Goal: Task Accomplishment & Management: Manage account settings

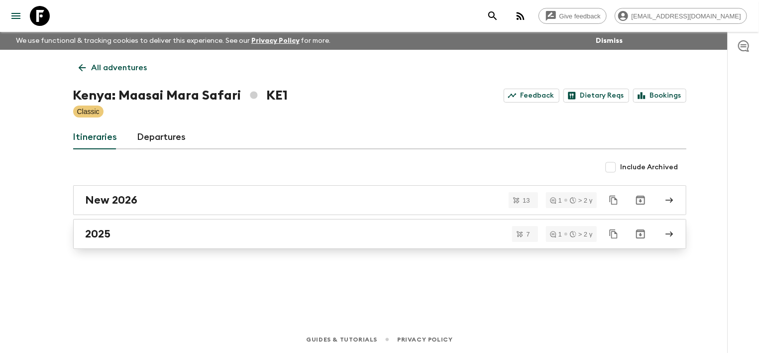
click at [156, 228] on div "2025" at bounding box center [370, 233] width 569 height 13
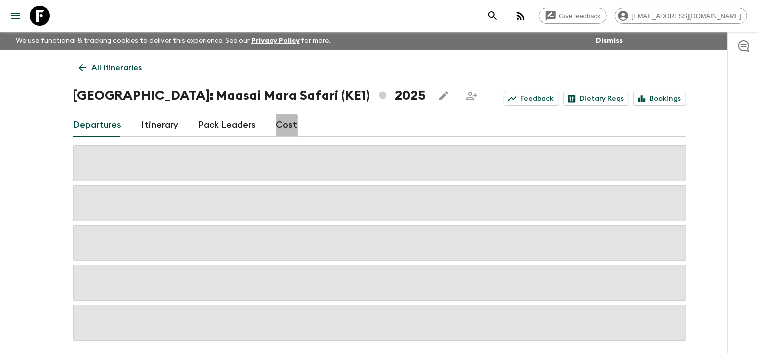
click at [276, 128] on link "Cost" at bounding box center [286, 125] width 21 height 24
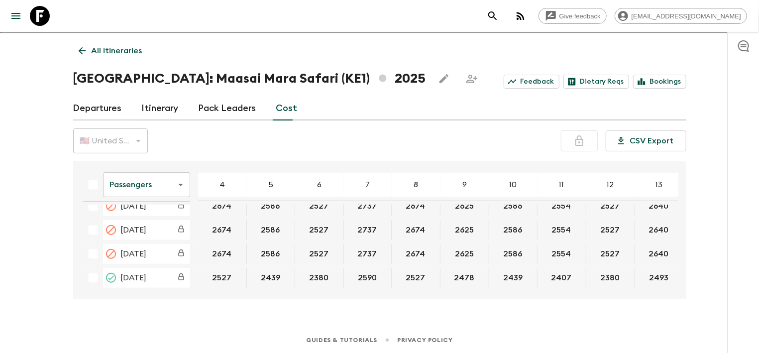
scroll to position [249, 0]
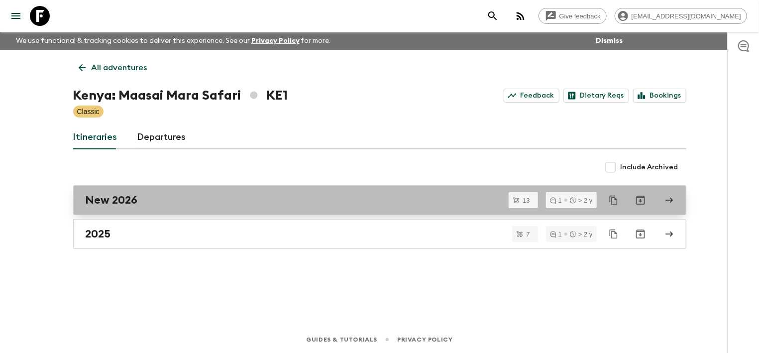
click at [132, 202] on h2 "New 2026" at bounding box center [112, 200] width 52 height 13
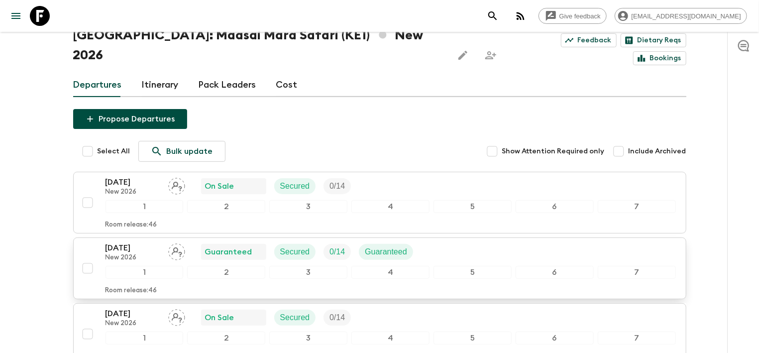
scroll to position [53, 0]
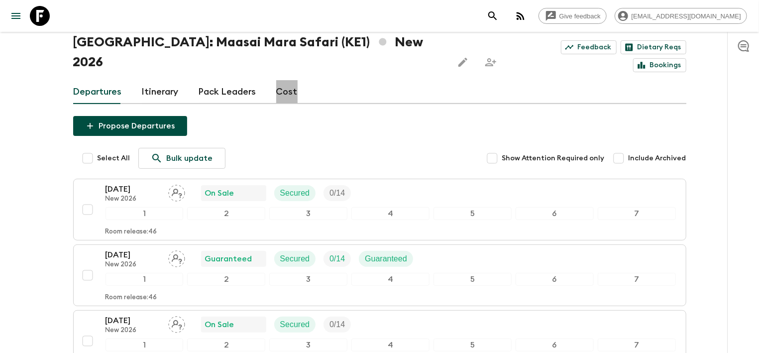
click at [285, 80] on link "Cost" at bounding box center [286, 92] width 21 height 24
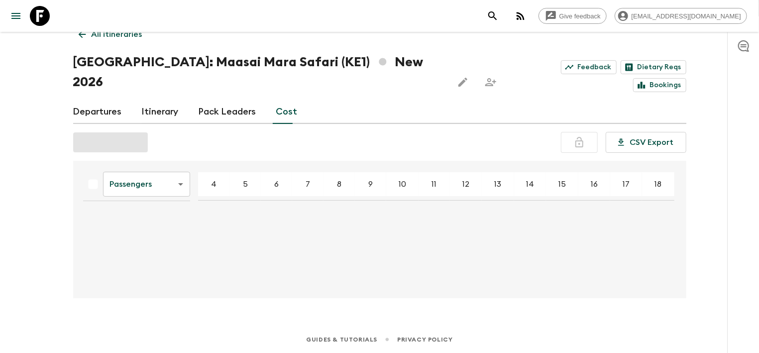
scroll to position [13, 0]
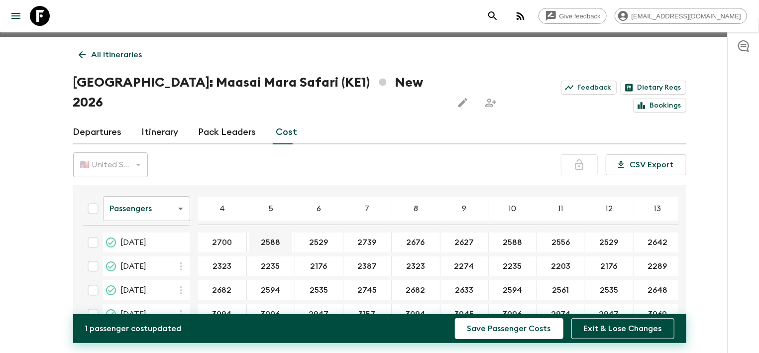
type input "2700"
type input "2612"
type input "2553"
type input "2763"
type input "2700"
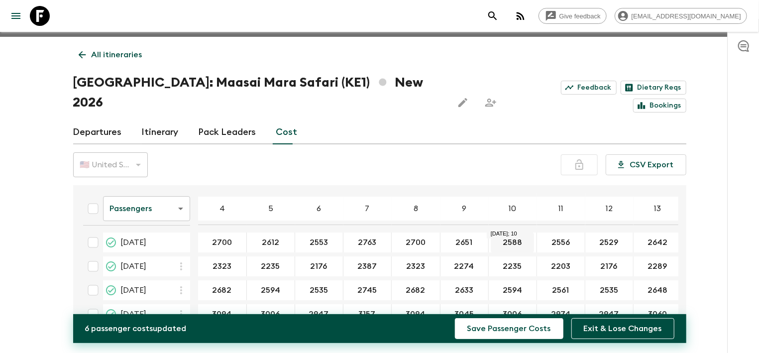
type input "2651"
type input "2612"
type input "2580"
type input "2553"
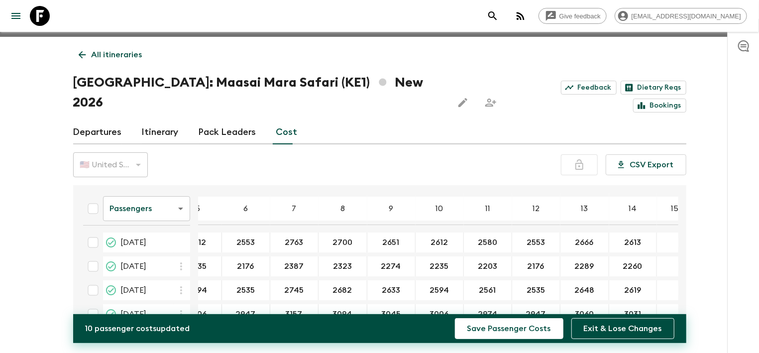
scroll to position [0, 75]
type input "2666"
type input "2637"
click at [530, 328] on button "Save Passenger Costs" at bounding box center [509, 328] width 108 height 21
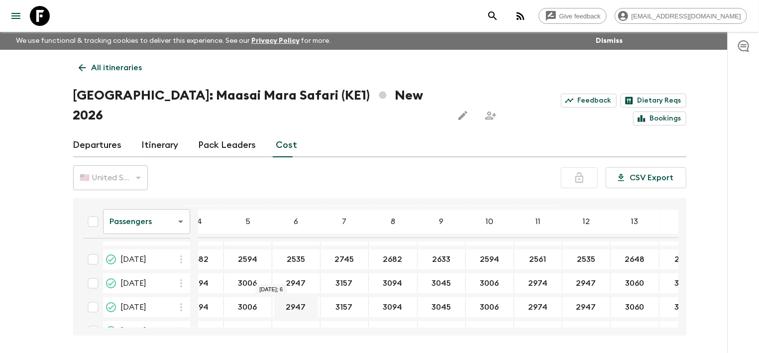
scroll to position [0, 23]
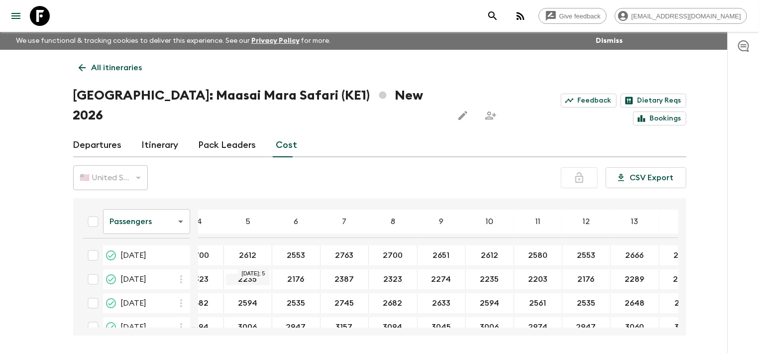
click at [260, 274] on input "2235" at bounding box center [248, 279] width 44 height 11
click at [256, 274] on input "2235" at bounding box center [248, 279] width 44 height 11
click at [248, 274] on input "2235" at bounding box center [248, 279] width 44 height 11
drag, startPoint x: 257, startPoint y: 256, endPoint x: 218, endPoint y: 258, distance: 39.3
click at [226, 274] on input "2235" at bounding box center [248, 279] width 44 height 11
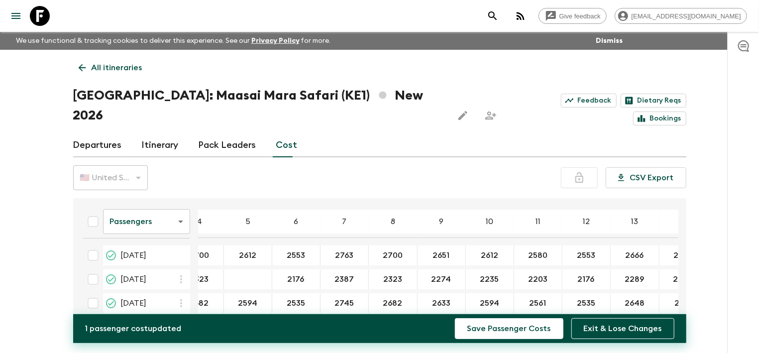
click at [40, 161] on div "Give feedback [EMAIL_ADDRESS][DOMAIN_NAME] We use functional & tracking cookies…" at bounding box center [379, 195] width 759 height 390
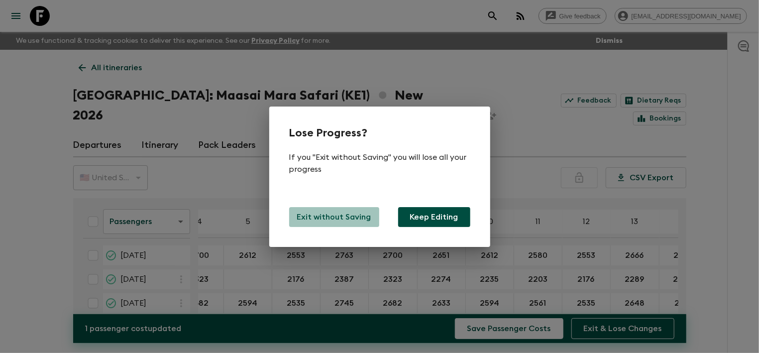
click at [356, 215] on p "Exit without Saving" at bounding box center [334, 217] width 74 height 12
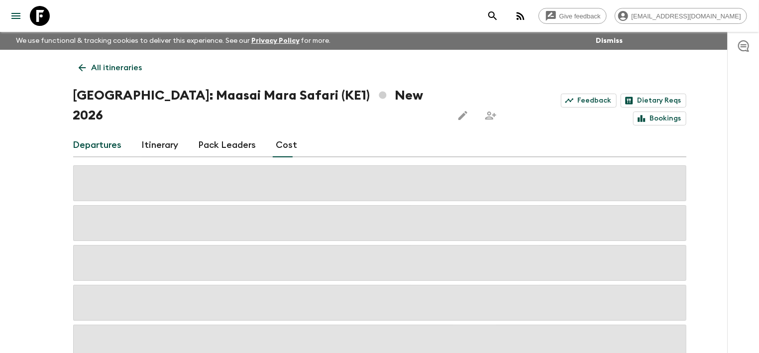
scroll to position [17, 0]
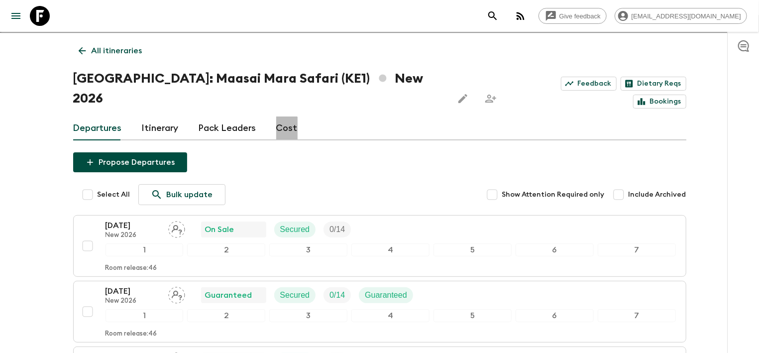
click at [281, 116] on link "Cost" at bounding box center [286, 128] width 21 height 24
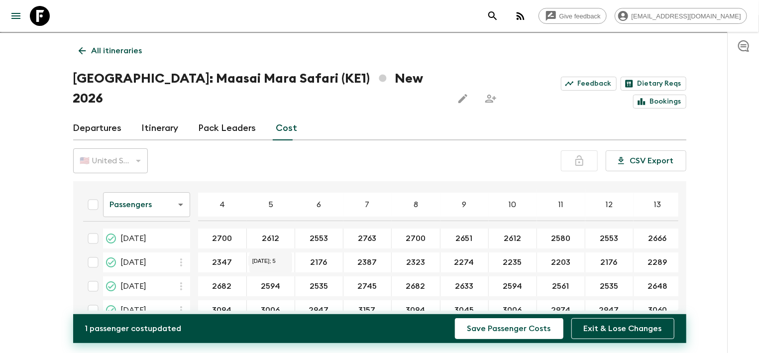
type input "2347"
type input "2259"
type input "2200"
type input "2411"
click at [414, 257] on input "2323" at bounding box center [416, 262] width 44 height 11
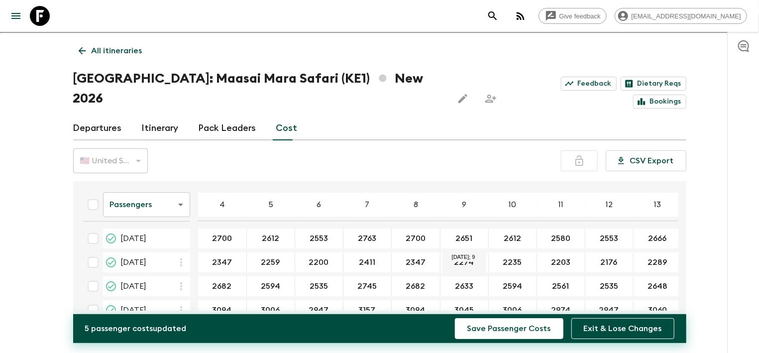
type input "2347"
type input "2298"
type input "2259"
type input "2227"
type input "2200"
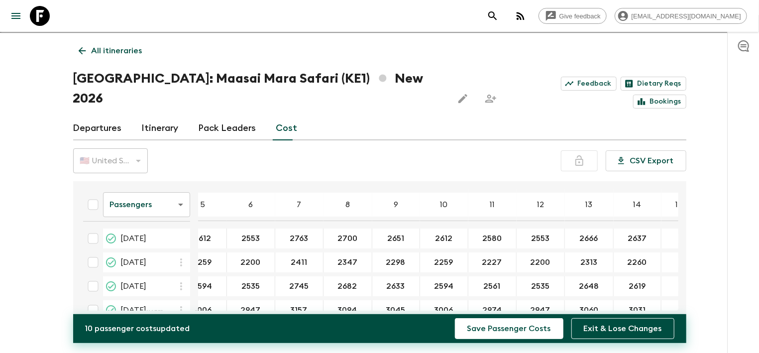
scroll to position [0, 73]
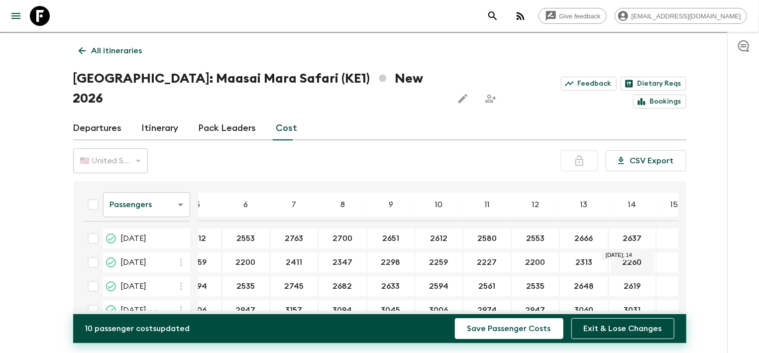
type input "2313"
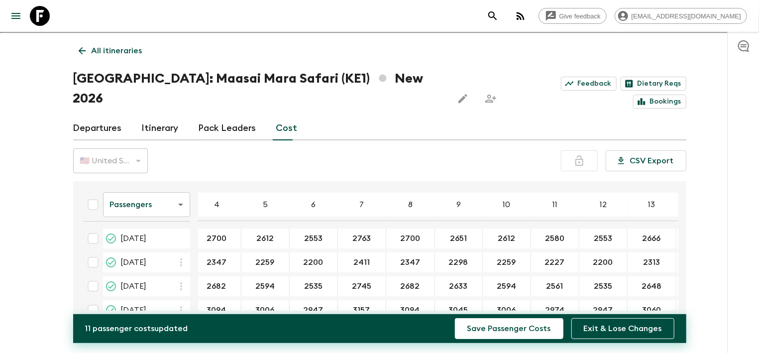
scroll to position [0, 0]
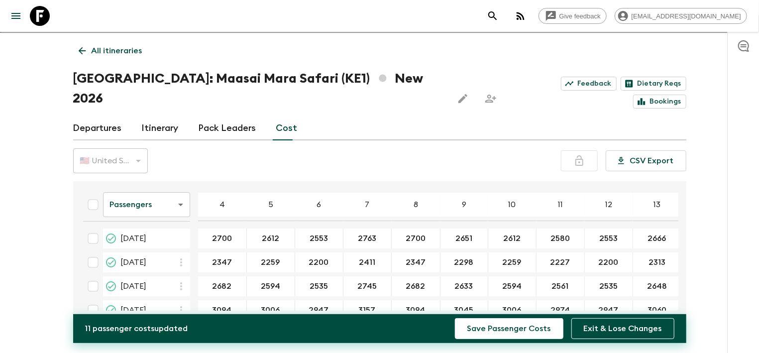
type input "2284"
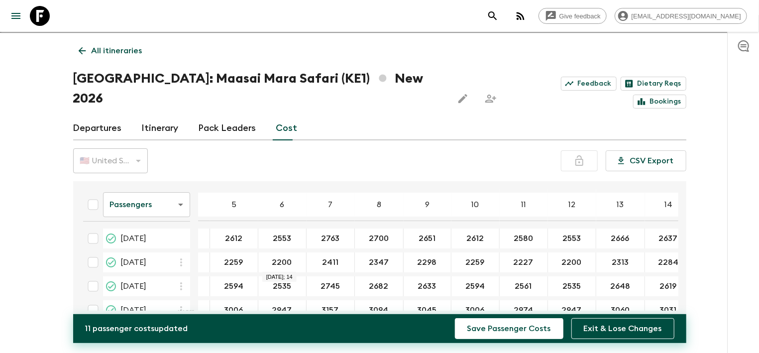
scroll to position [0, 40]
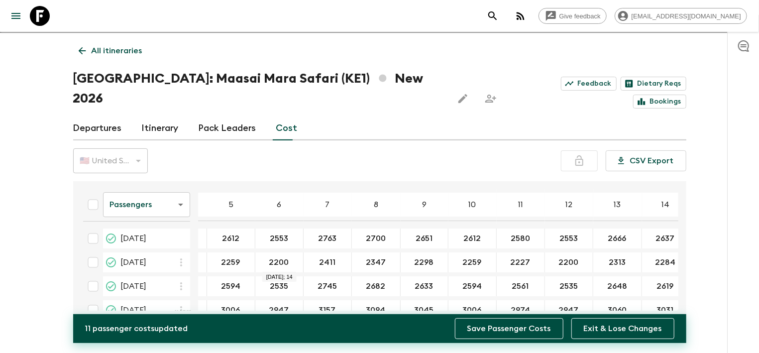
click at [502, 330] on button "Save Passenger Costs" at bounding box center [509, 328] width 108 height 21
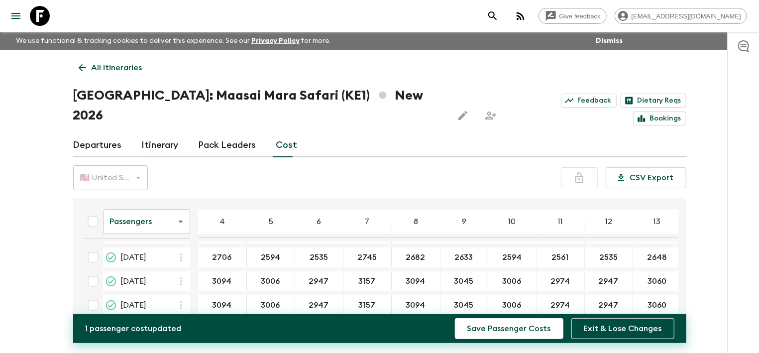
scroll to position [0, 0]
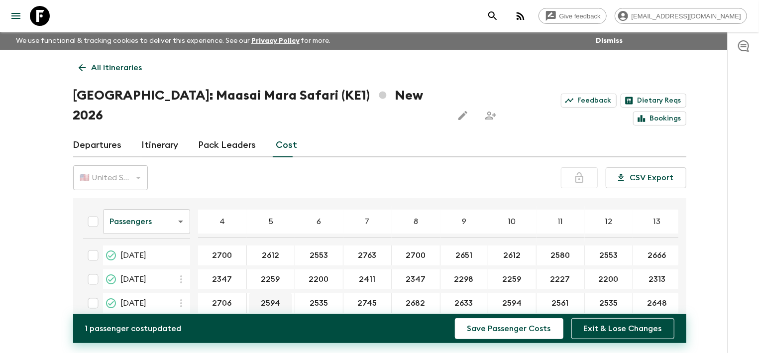
type input "2706"
type input "2618"
type input "2769"
type input "2706"
type input "2657"
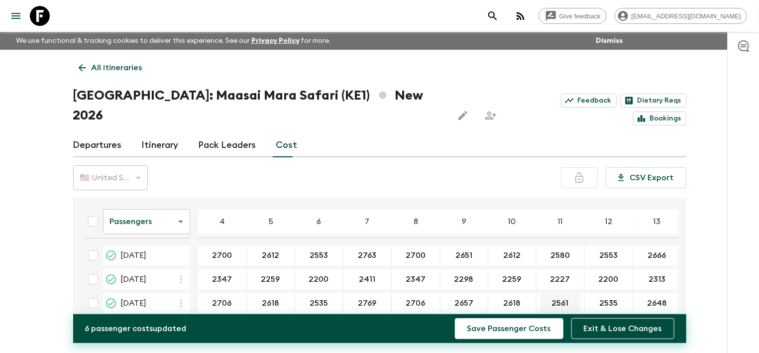
type input "2618"
type input "2585"
type input "2559"
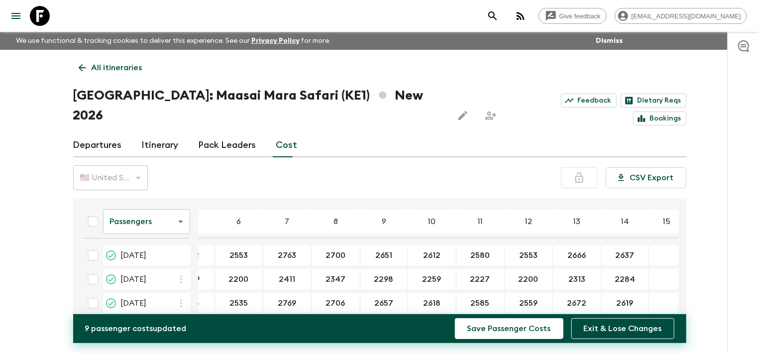
scroll to position [0, 84]
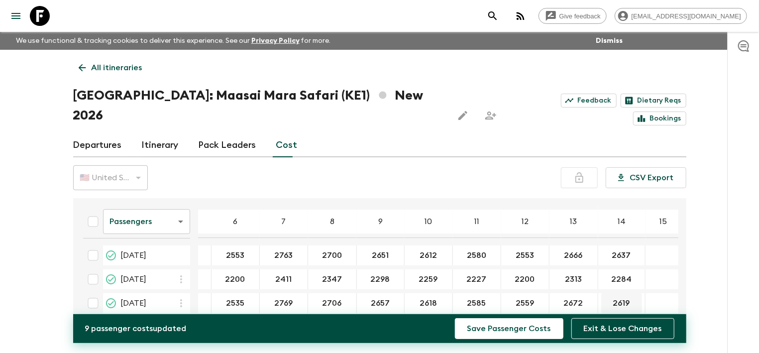
type input "2672"
type input "2643"
click at [517, 329] on button "Save Passenger Costs" at bounding box center [509, 328] width 108 height 21
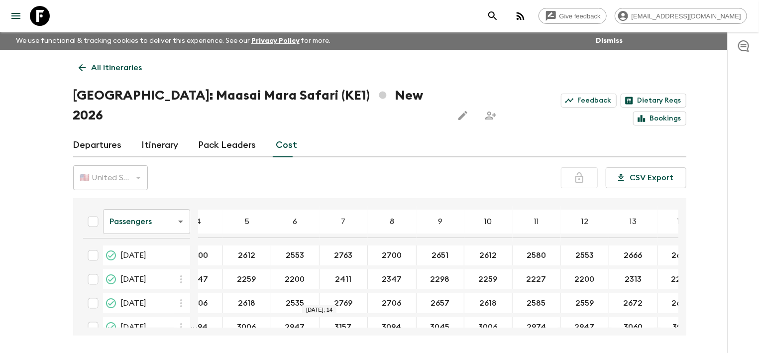
scroll to position [0, 0]
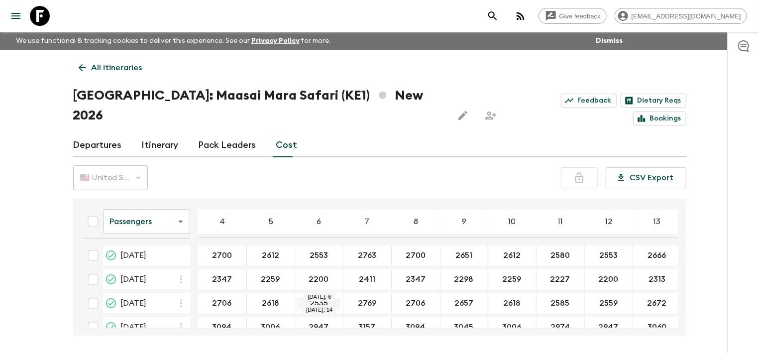
click at [324, 298] on input "2535" at bounding box center [319, 303] width 44 height 11
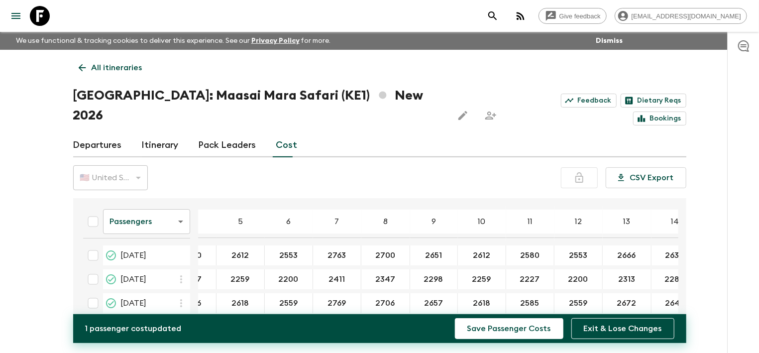
scroll to position [0, 32]
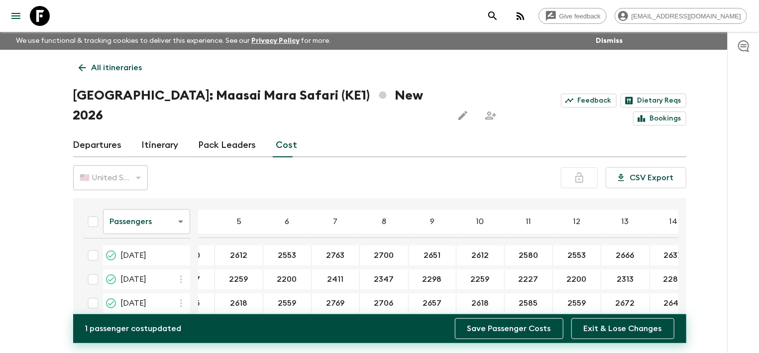
type input "2559"
click at [512, 328] on button "Save Passenger Costs" at bounding box center [509, 328] width 108 height 21
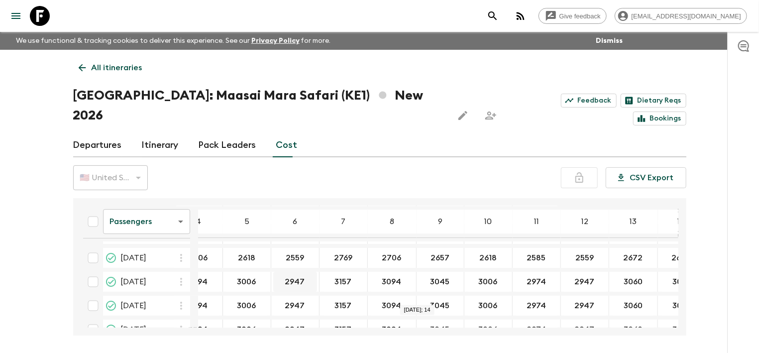
scroll to position [50, 24]
